Goal: Check status

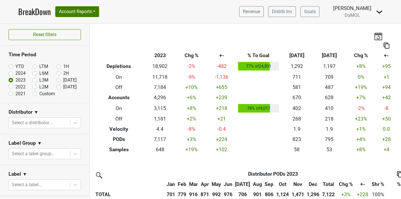
scroll to position [2, 0]
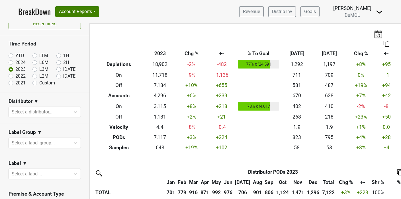
click at [63, 74] on label "[DATE]" at bounding box center [69, 76] width 13 height 7
click at [57, 74] on input "[DATE]" at bounding box center [67, 76] width 23 height 6
radio input "true"
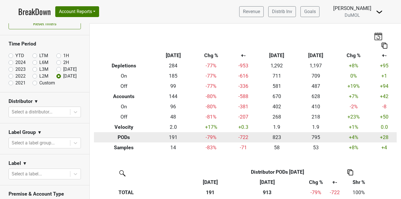
click at [349, 139] on td "+4 %" at bounding box center [353, 137] width 36 height 10
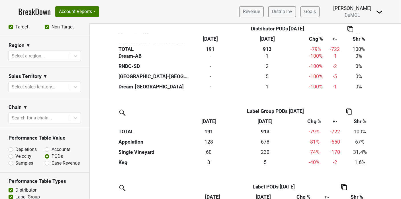
scroll to position [221, 0]
click at [52, 150] on label "Accounts" at bounding box center [61, 149] width 19 height 7
click at [45, 150] on input "Accounts" at bounding box center [62, 149] width 34 height 6
radio input "true"
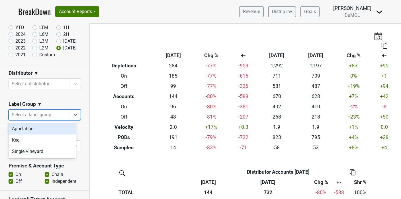
scroll to position [39, 0]
click at [15, 182] on label "Off" at bounding box center [18, 181] width 7 height 7
click at [11, 182] on input "Off" at bounding box center [11, 181] width 5 height 6
checkbox input "false"
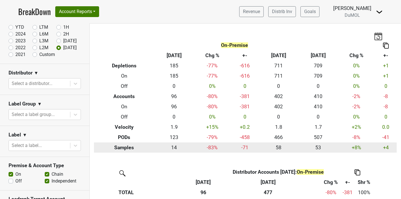
click at [349, 143] on td "+8 %" at bounding box center [355, 148] width 37 height 10
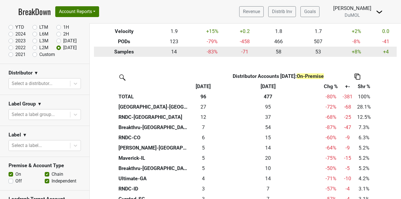
scroll to position [104, 0]
